Goal: Obtain resource: Obtain resource

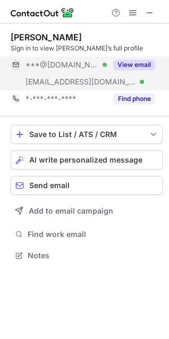
scroll to position [248, 169]
click at [135, 63] on button "View email" at bounding box center [134, 65] width 42 height 11
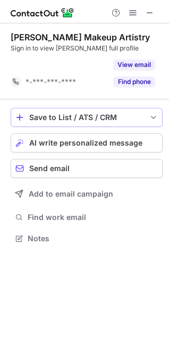
scroll to position [214, 169]
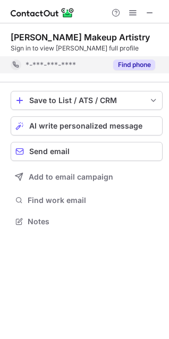
click at [130, 63] on button "Find phone" at bounding box center [134, 65] width 42 height 11
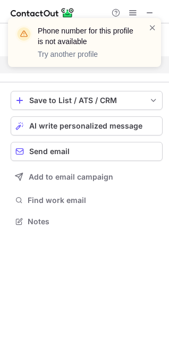
scroll to position [197, 169]
